Goal: Communication & Community: Share content

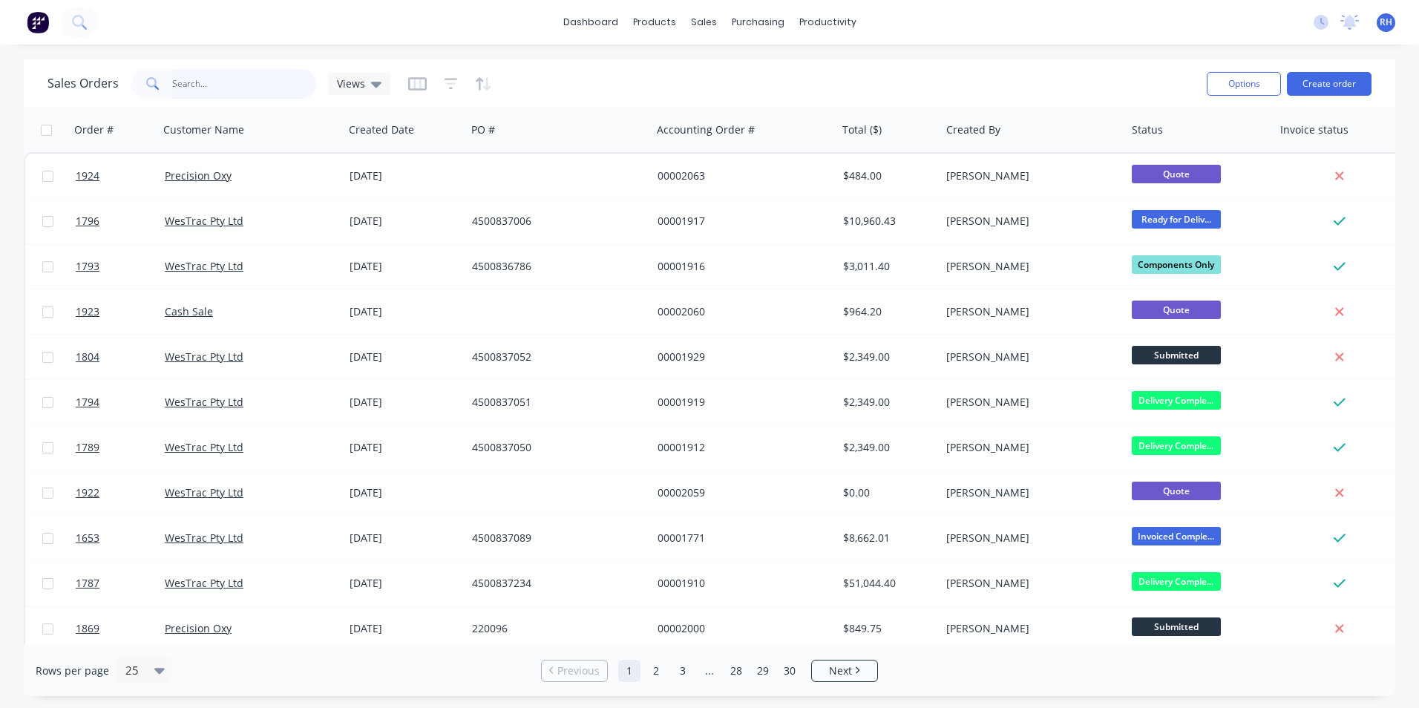
click at [216, 79] on input "text" at bounding box center [244, 84] width 145 height 30
click at [222, 89] on input "text" at bounding box center [244, 84] width 145 height 30
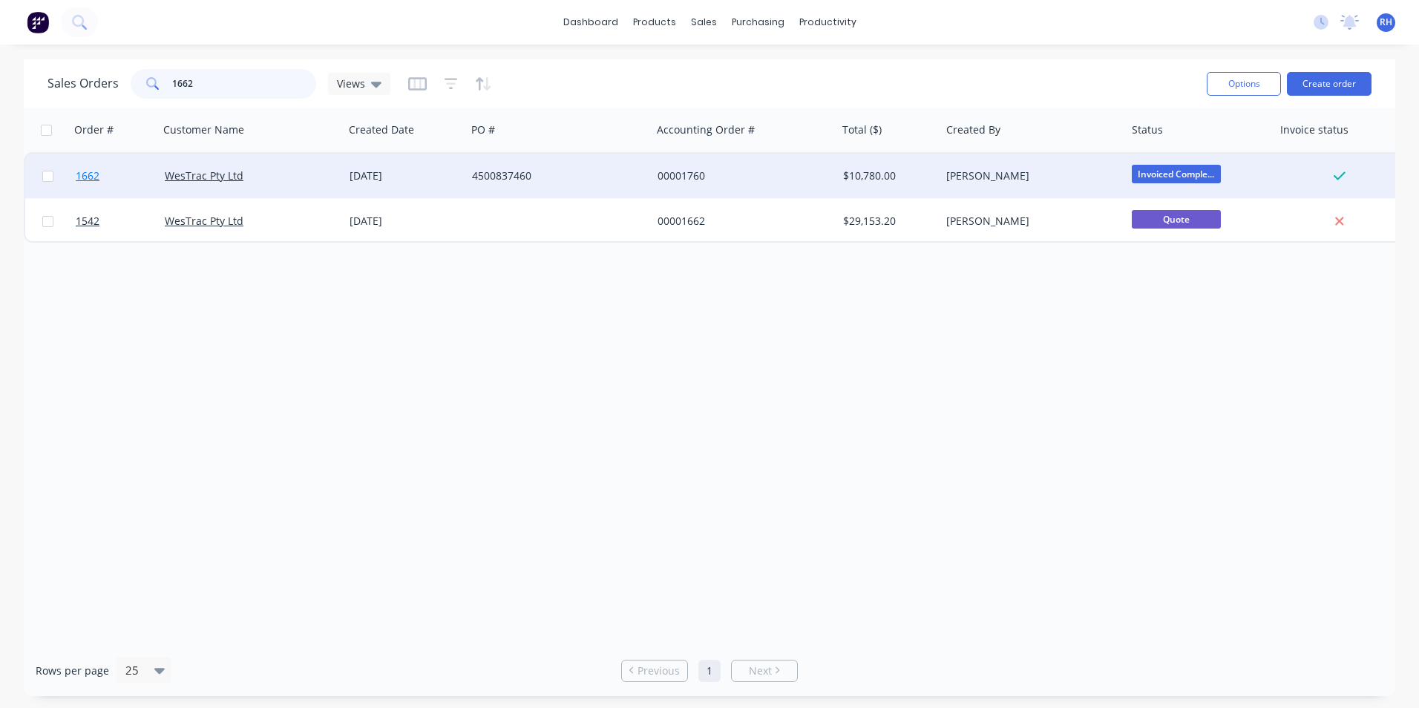
type input "1662"
click at [86, 177] on span "1662" at bounding box center [88, 175] width 24 height 15
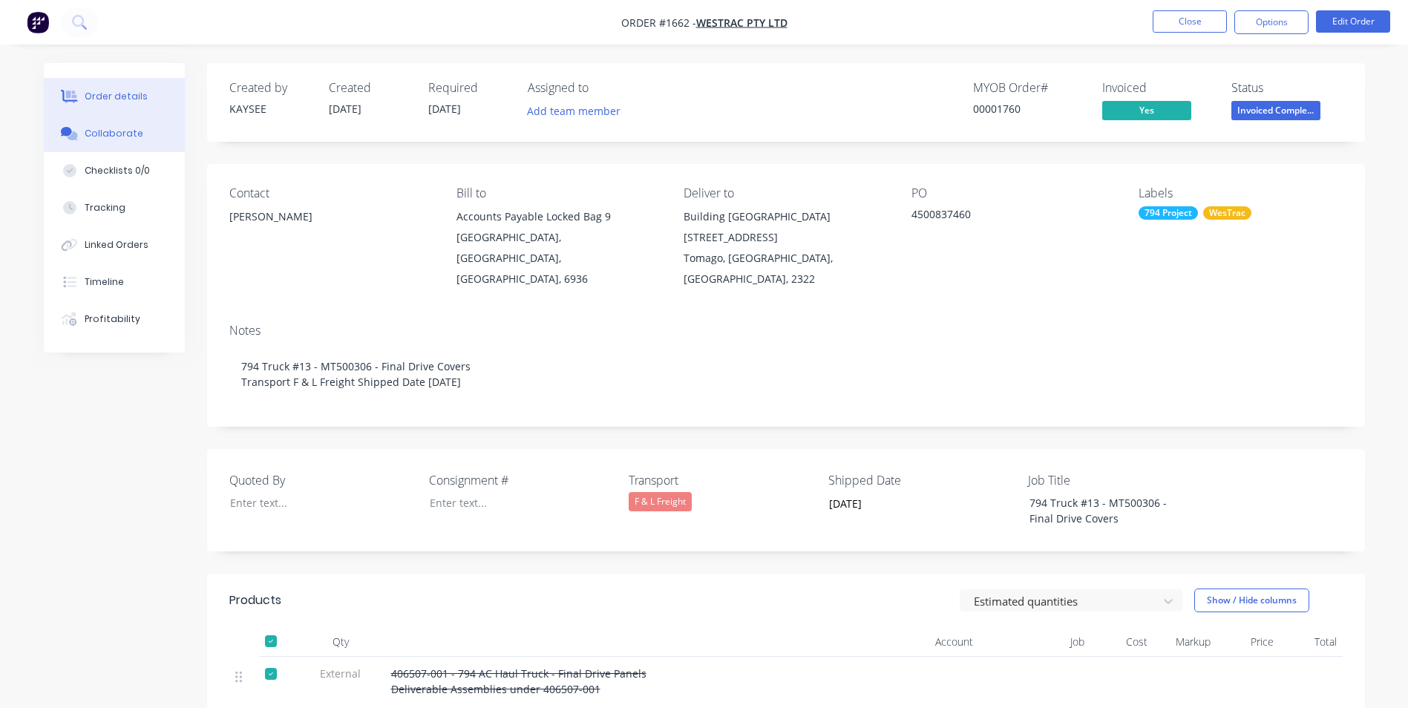
click at [133, 133] on div "Collaborate" at bounding box center [114, 133] width 59 height 13
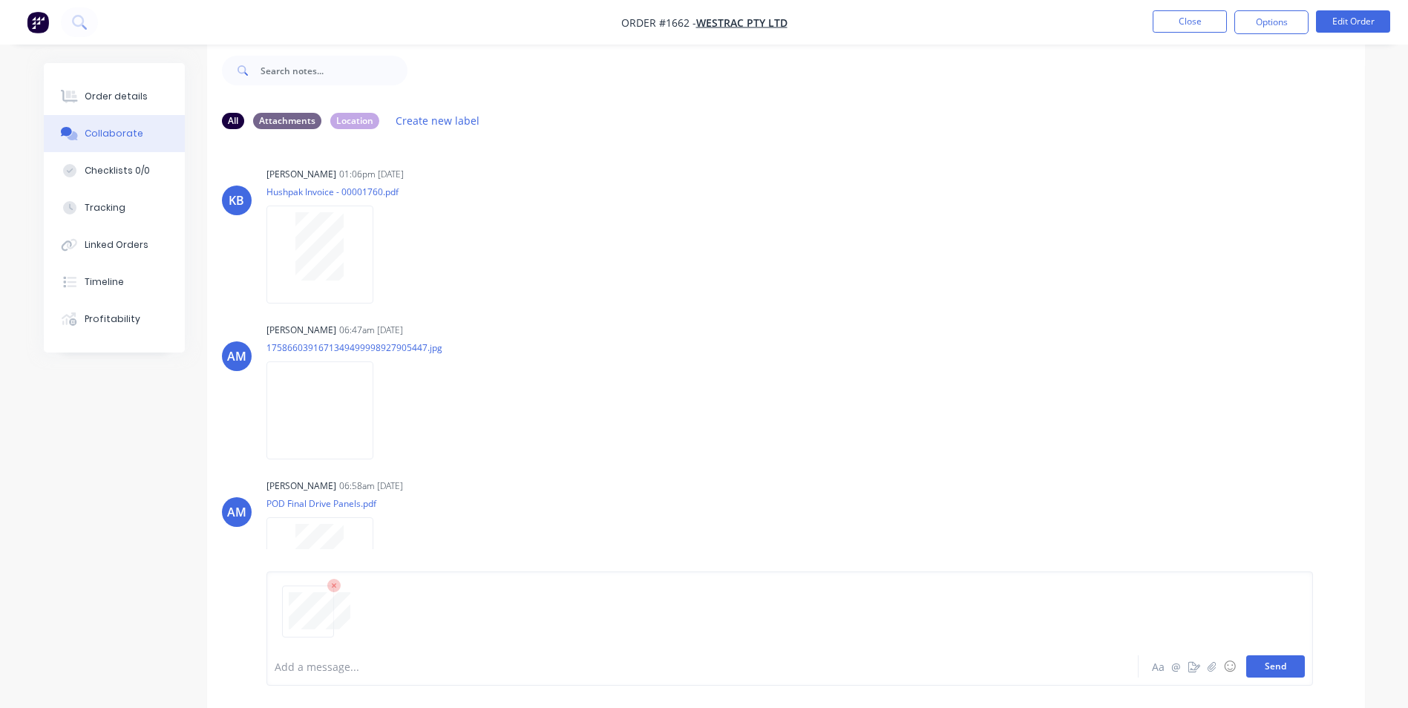
click at [1258, 660] on button "Send" at bounding box center [1275, 666] width 59 height 22
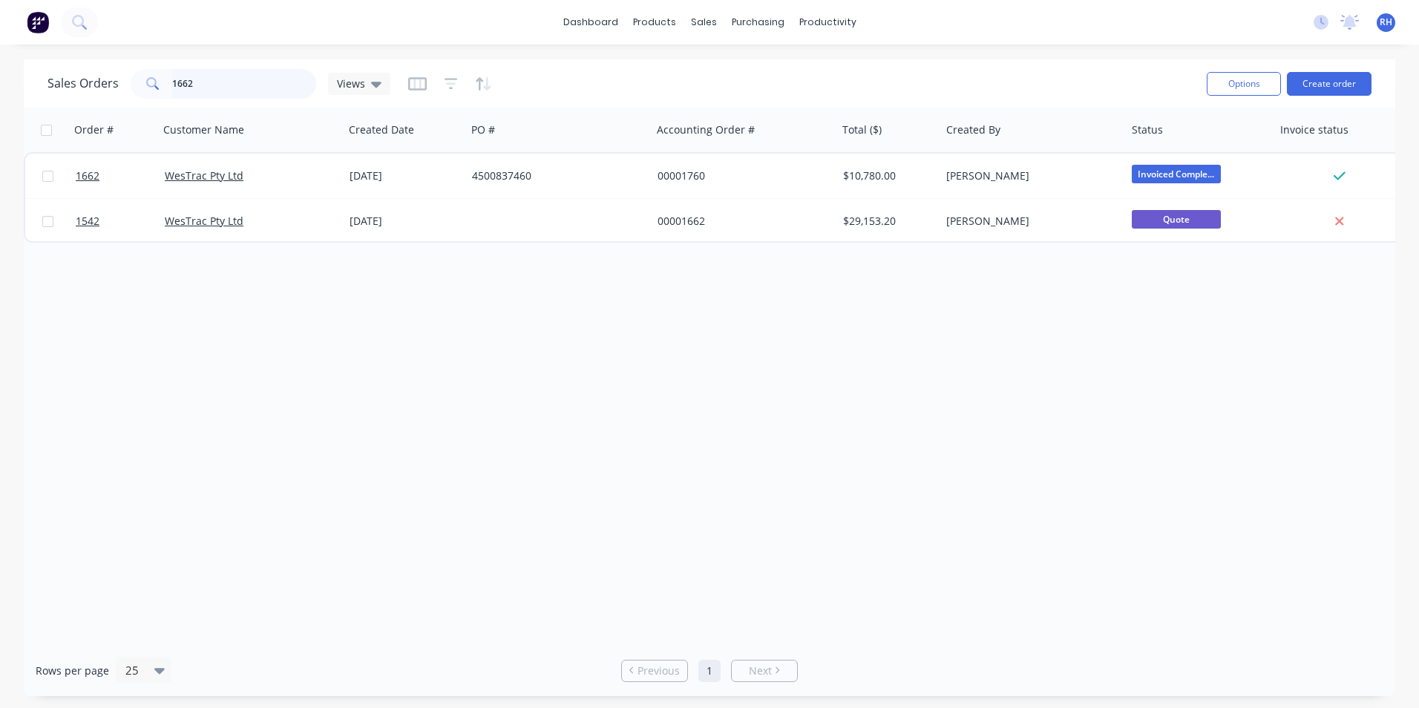
click at [187, 80] on input "1662" at bounding box center [244, 84] width 145 height 30
click at [216, 82] on input "1662" at bounding box center [244, 84] width 145 height 30
click at [255, 92] on input "1662" at bounding box center [244, 84] width 145 height 30
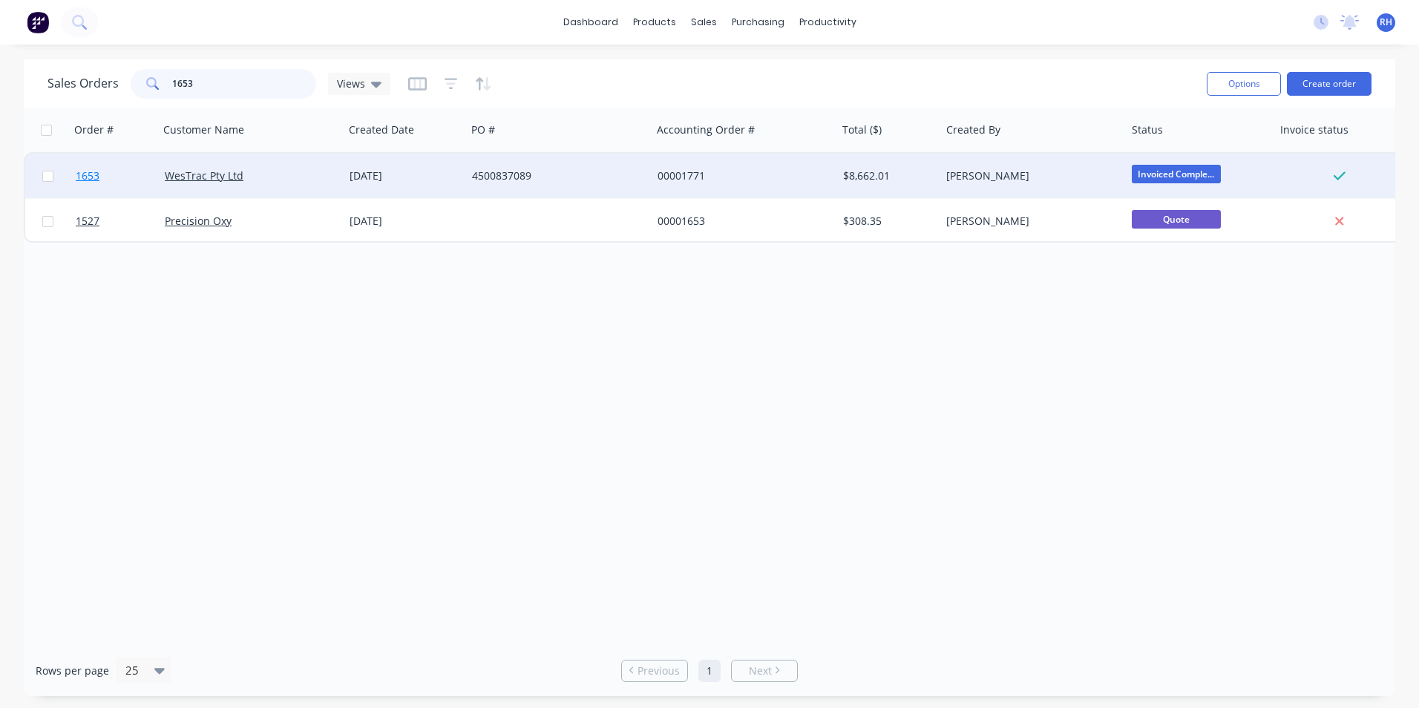
type input "1653"
click at [94, 183] on link "1653" at bounding box center [120, 176] width 89 height 45
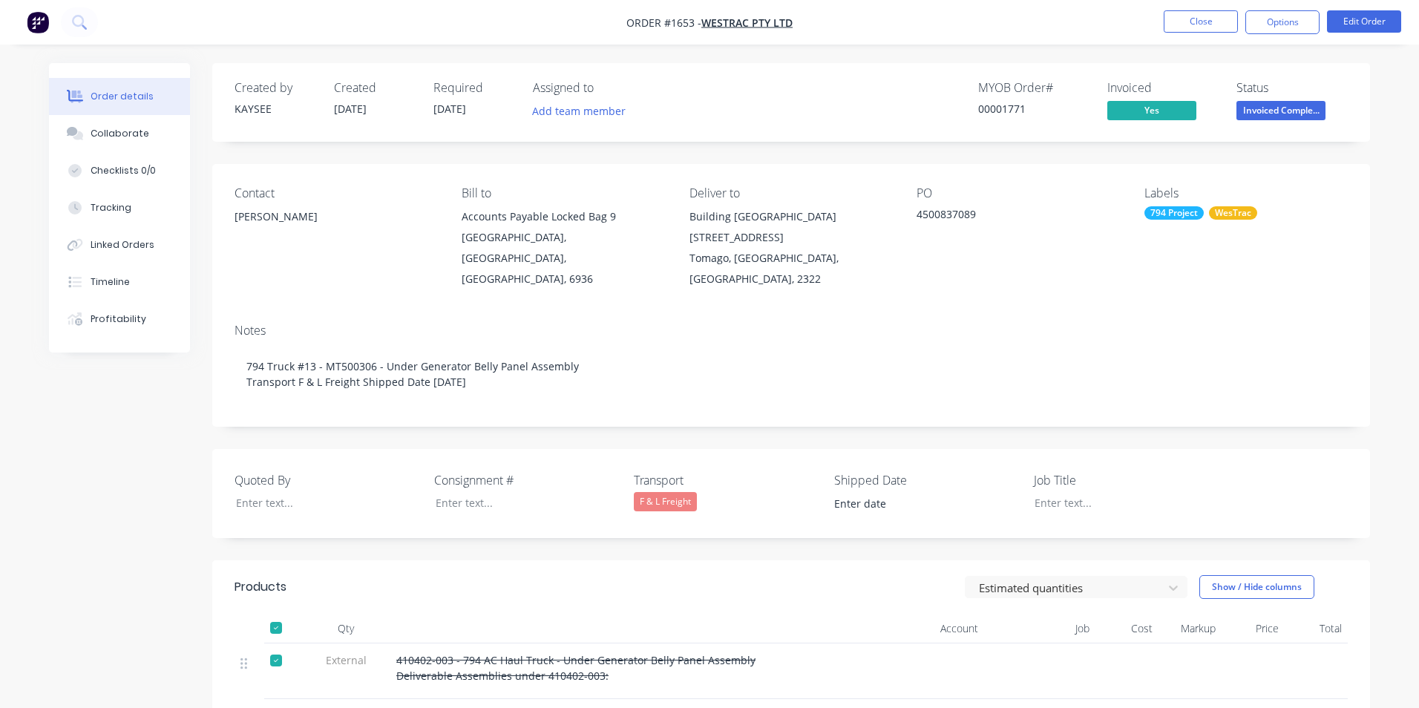
type input "[DATE]"
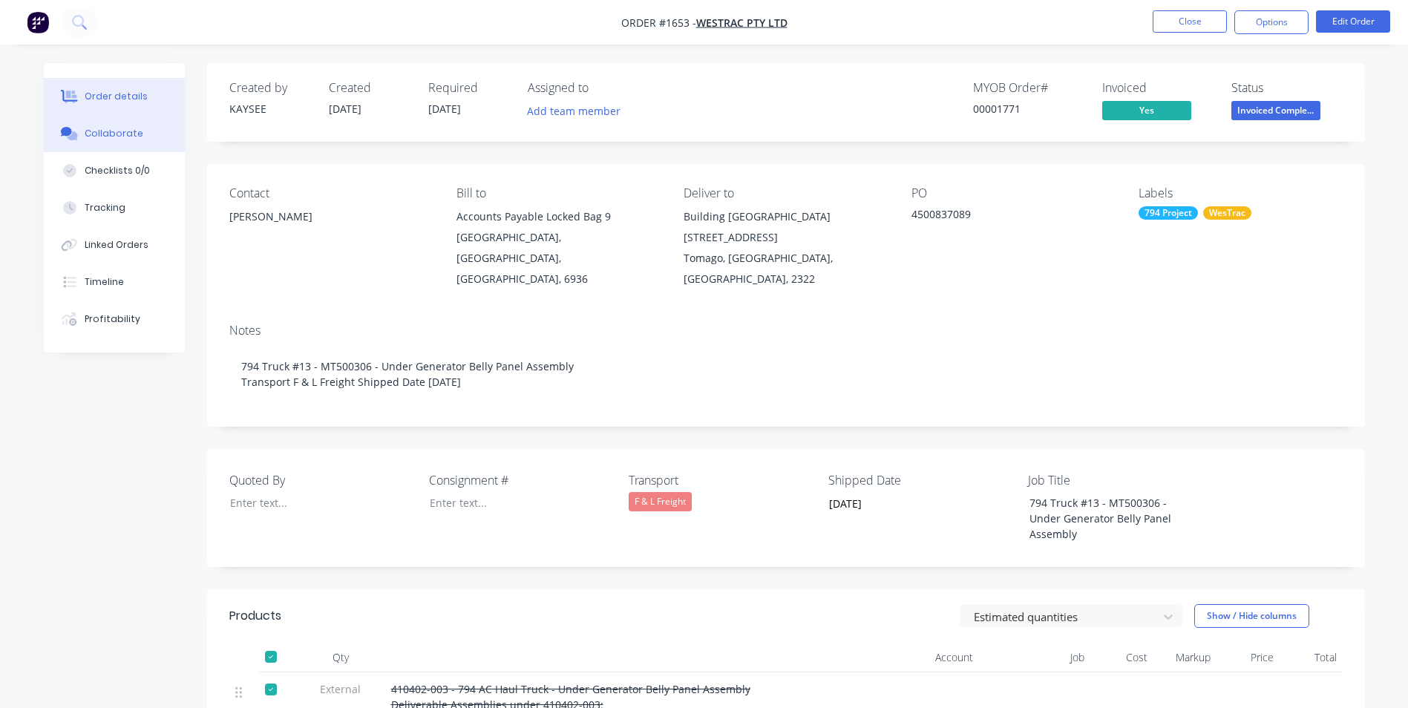
click at [136, 139] on div "Collaborate" at bounding box center [114, 133] width 59 height 13
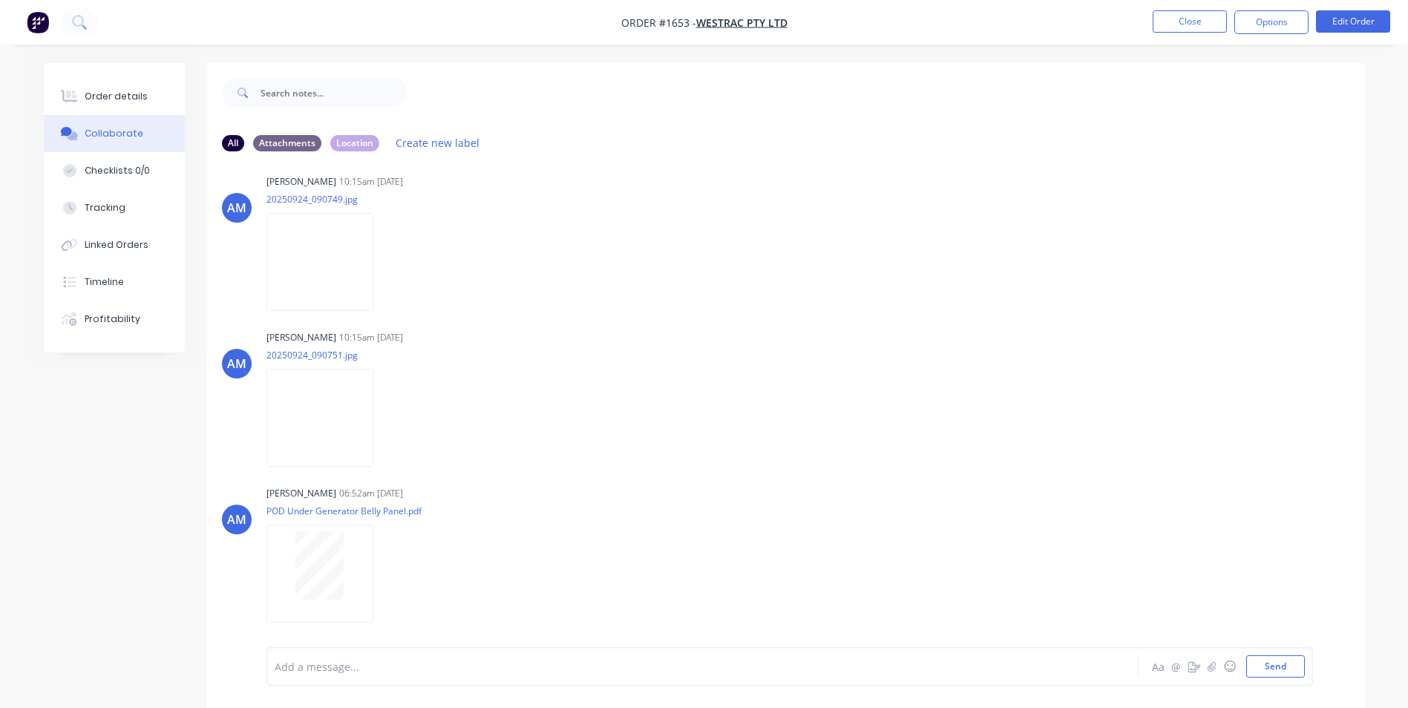
scroll to position [1400, 0]
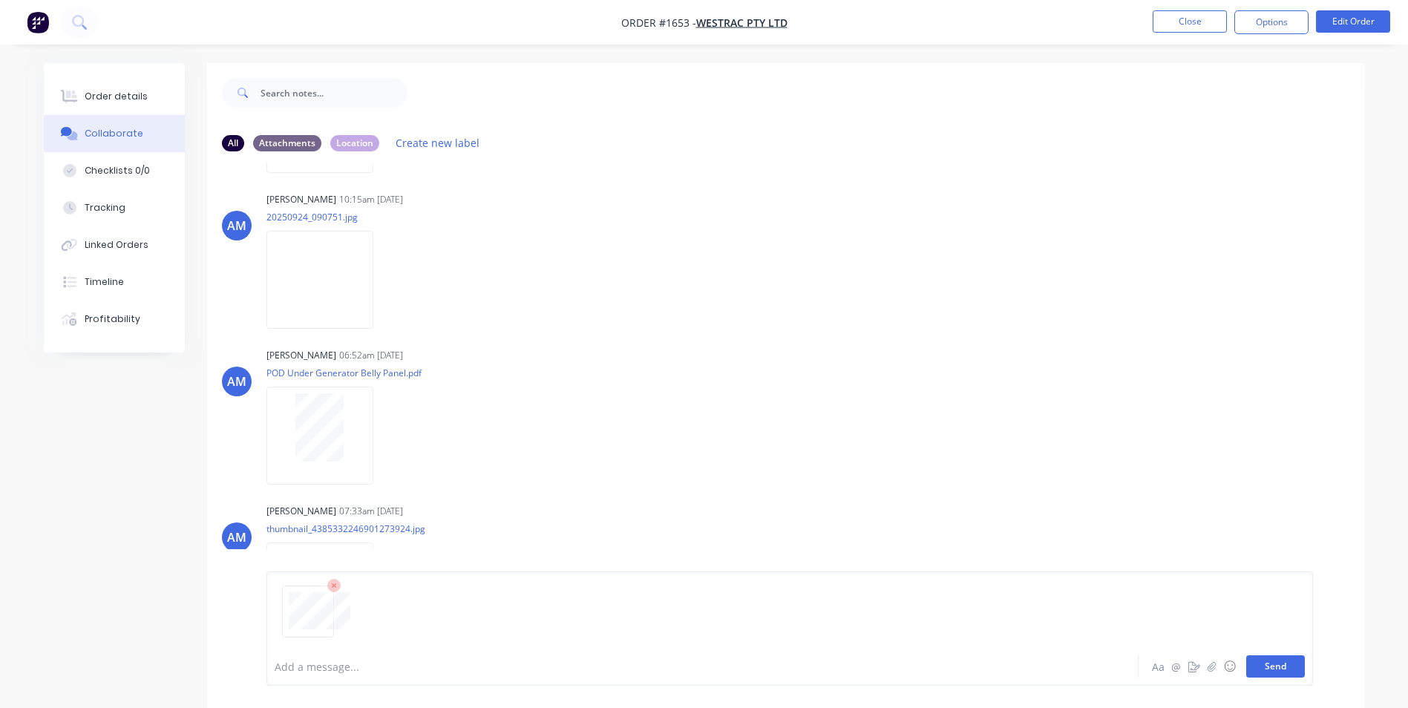
click at [1273, 661] on button "Send" at bounding box center [1275, 666] width 59 height 22
